Goal: Task Accomplishment & Management: Manage account settings

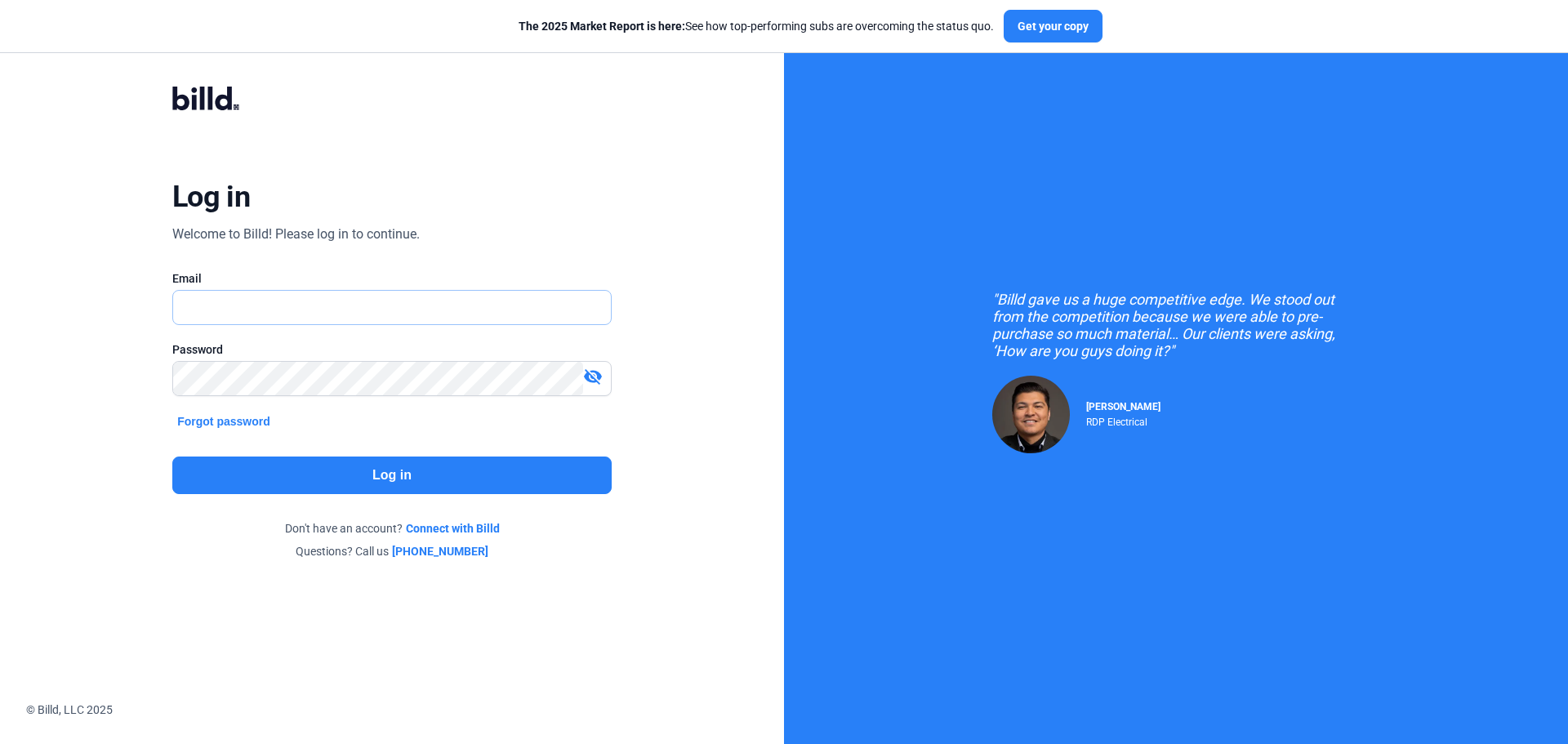
type input "[EMAIL_ADDRESS][DOMAIN_NAME]"
click at [447, 481] on button "Log in" at bounding box center [392, 475] width 440 height 37
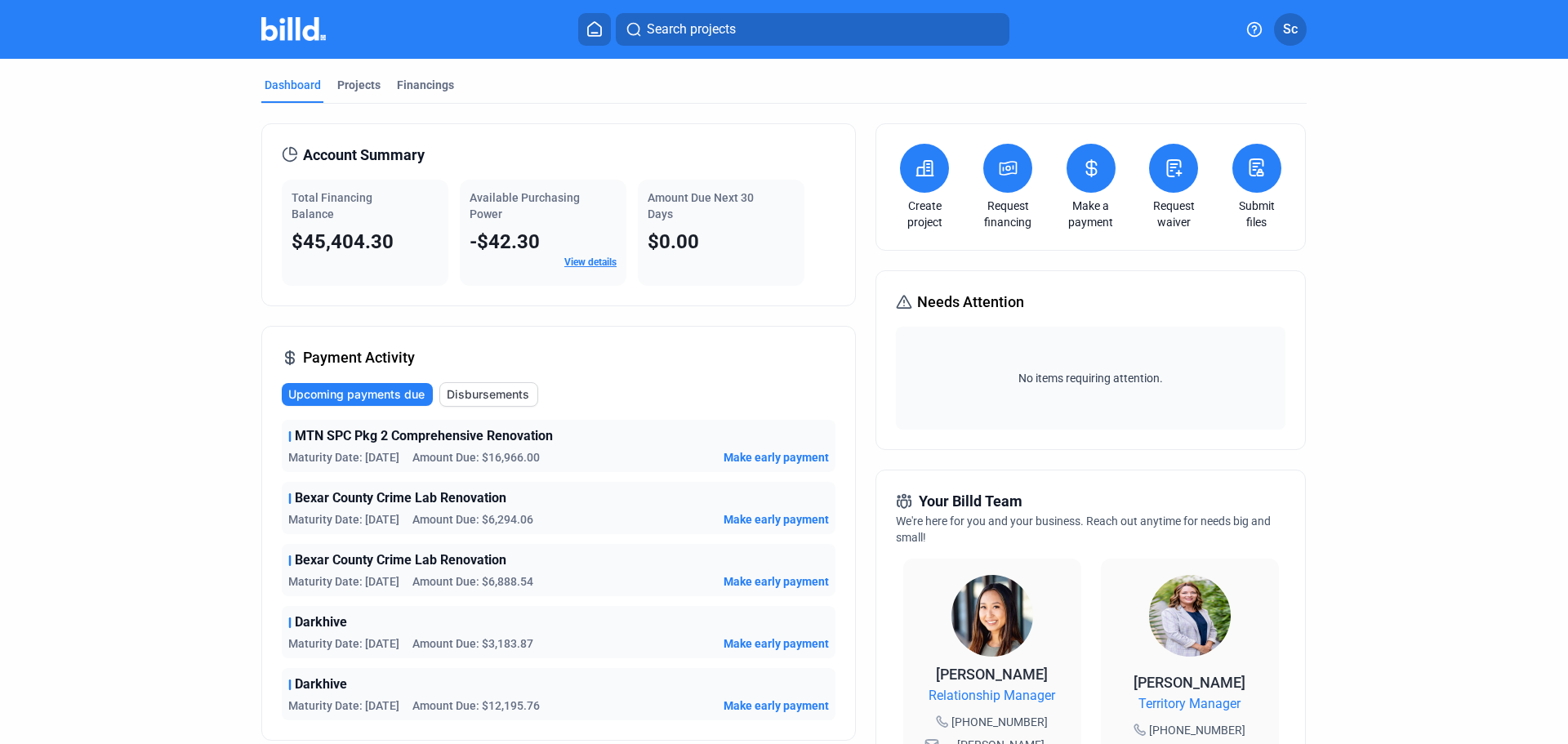
click at [374, 89] on div "Projects" at bounding box center [358, 85] width 43 height 16
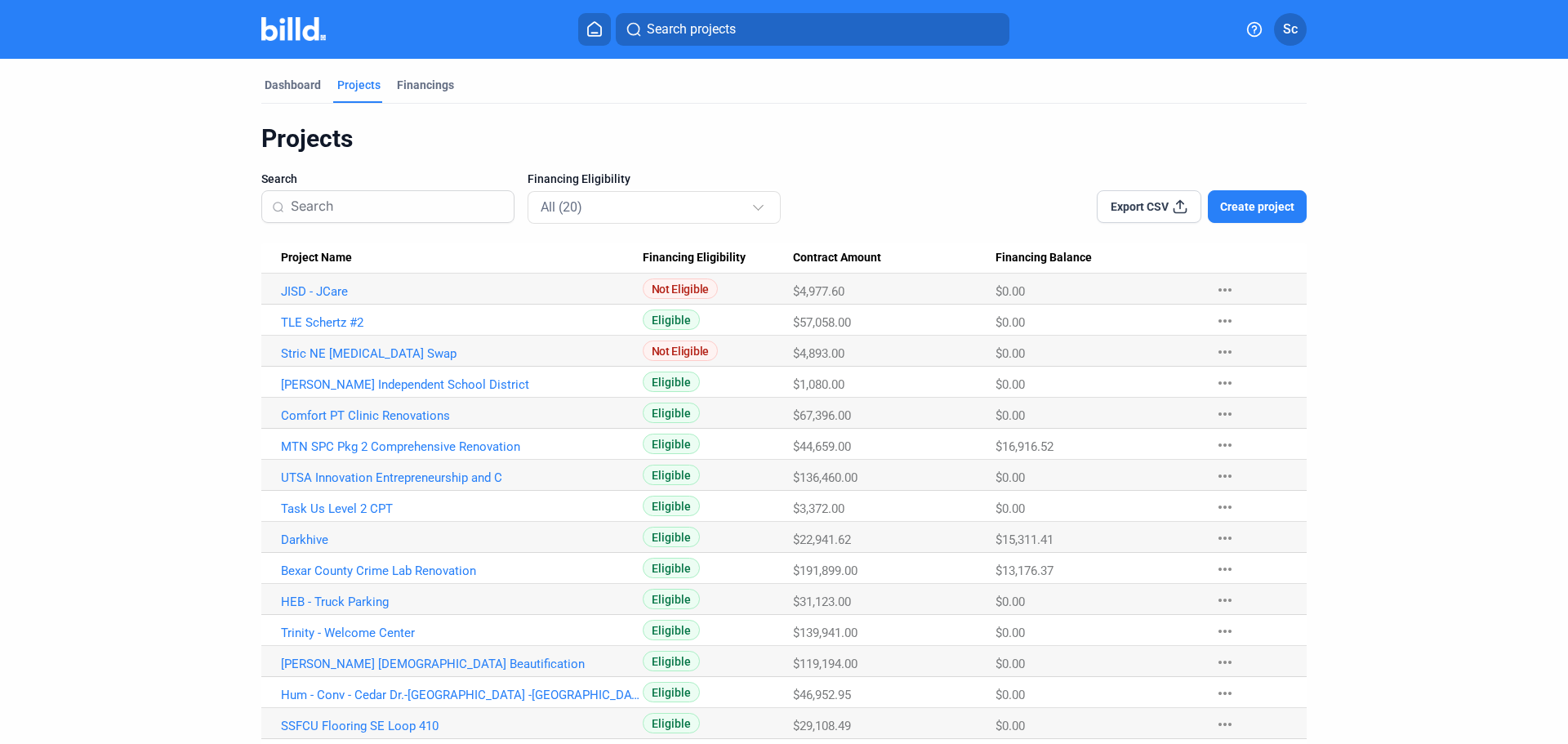
click at [406, 90] on div "Financings" at bounding box center [426, 85] width 57 height 16
